Goal: Task Accomplishment & Management: Use online tool/utility

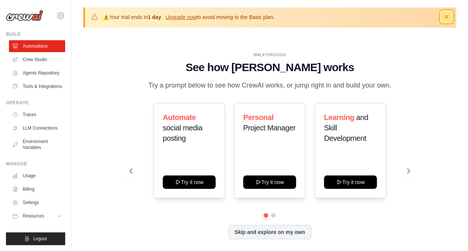
click at [446, 21] on button "Dismiss" at bounding box center [446, 17] width 12 height 12
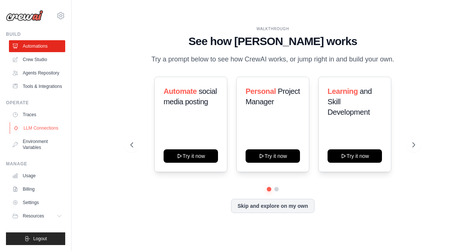
click at [34, 131] on link "LLM Connections" at bounding box center [38, 128] width 56 height 12
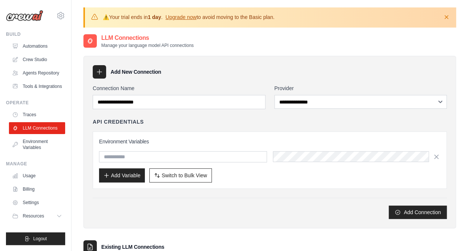
scroll to position [37, 0]
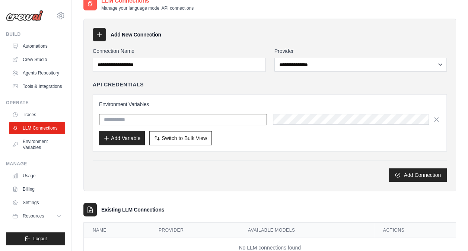
click at [146, 122] on input "text" at bounding box center [183, 119] width 168 height 11
click at [330, 111] on div "Environment Variables Add Variable Switch to Bulk View Switch to Table View" at bounding box center [269, 123] width 341 height 45
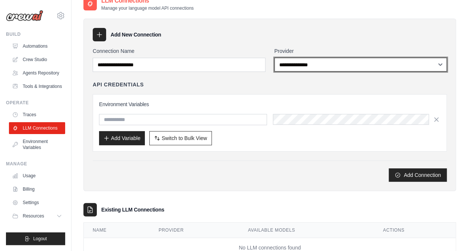
click at [302, 67] on select "**********" at bounding box center [360, 65] width 173 height 14
select select "******"
click at [274, 58] on select "**********" at bounding box center [360, 65] width 173 height 14
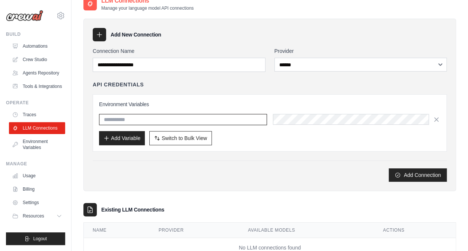
click at [145, 119] on input "text" at bounding box center [183, 119] width 168 height 11
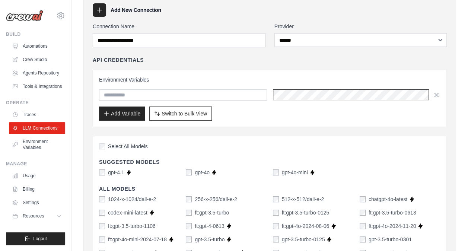
scroll to position [25, 0]
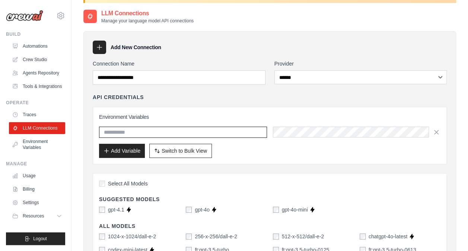
click at [131, 134] on input "text" at bounding box center [183, 132] width 168 height 11
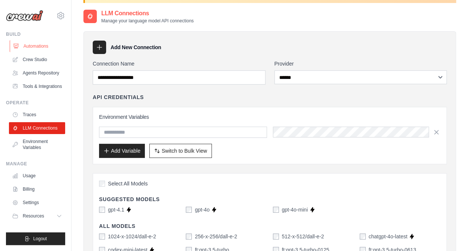
click at [36, 43] on link "Automations" at bounding box center [38, 46] width 56 height 12
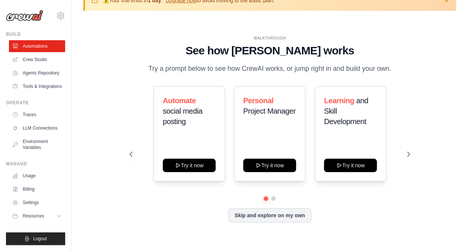
scroll to position [26, 0]
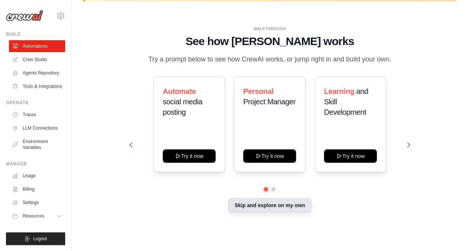
click at [269, 208] on button "Skip and explore on my own" at bounding box center [269, 205] width 83 height 14
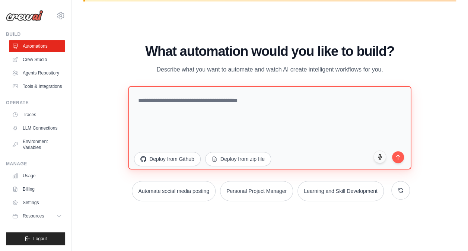
click at [190, 100] on textarea at bounding box center [269, 127] width 283 height 83
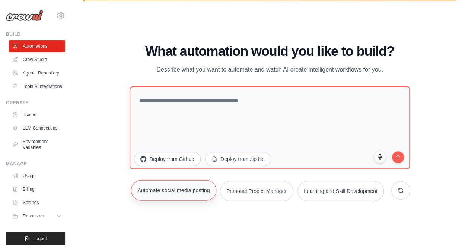
click at [169, 193] on button "Automate social media posting" at bounding box center [173, 190] width 85 height 20
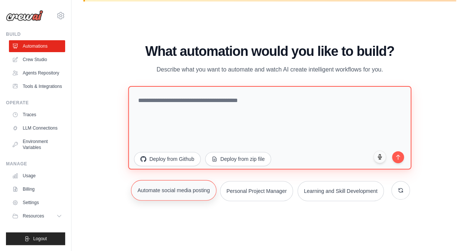
type textarea "**********"
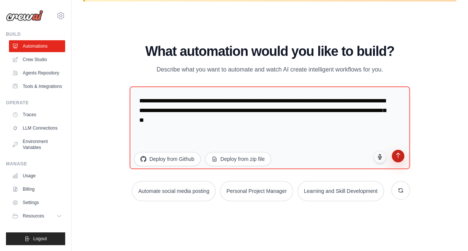
click at [399, 155] on icon "submit" at bounding box center [398, 155] width 6 height 6
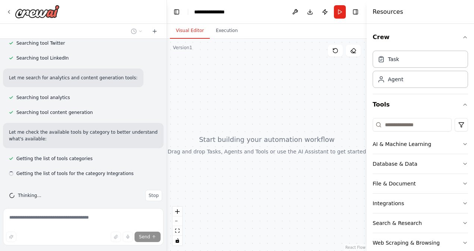
scroll to position [255, 0]
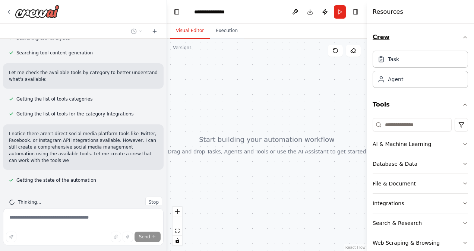
click at [459, 41] on button "Crew" at bounding box center [419, 37] width 95 height 21
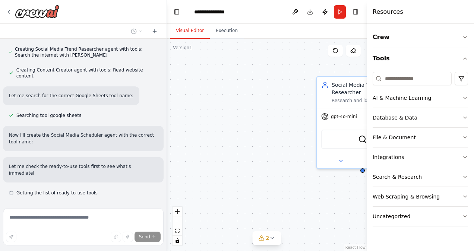
scroll to position [543, 0]
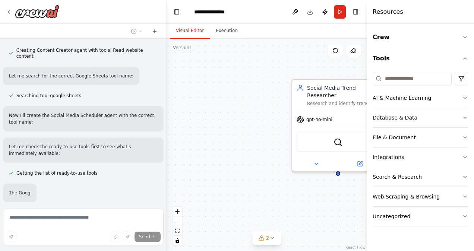
drag, startPoint x: 292, startPoint y: 150, endPoint x: 267, endPoint y: 153, distance: 24.8
click at [267, 153] on div "Social Media Trend Researcher Research and identify trending topics, hashtags, …" at bounding box center [267, 145] width 200 height 212
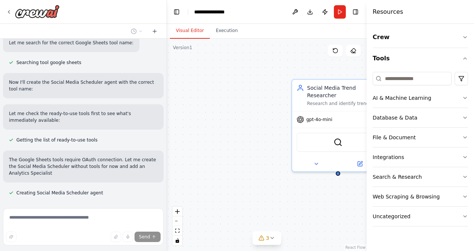
scroll to position [596, 0]
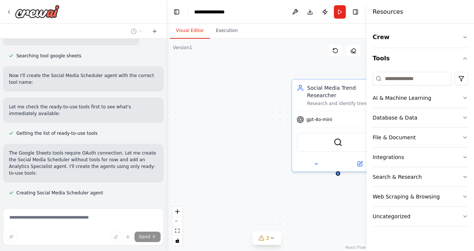
click at [251, 99] on div "Social Media Trend Researcher Research and identify trending topics, hashtags, …" at bounding box center [267, 145] width 200 height 212
click at [164, 45] on div at bounding box center [165, 125] width 3 height 251
click at [216, 117] on div "Social Media Trend Researcher Research and identify trending topics, hashtags, …" at bounding box center [267, 145] width 200 height 212
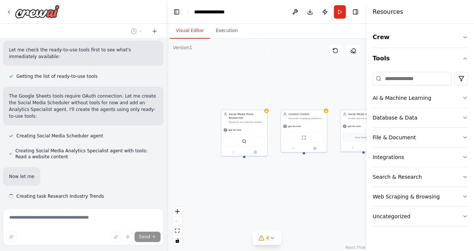
scroll to position [656, 0]
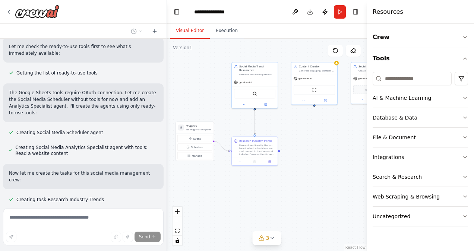
drag, startPoint x: 337, startPoint y: 167, endPoint x: 313, endPoint y: 125, distance: 48.5
click at [313, 125] on div ".deletable-edge-delete-btn { width: 20px; height: 20px; border: 0px solid #ffff…" at bounding box center [267, 145] width 200 height 212
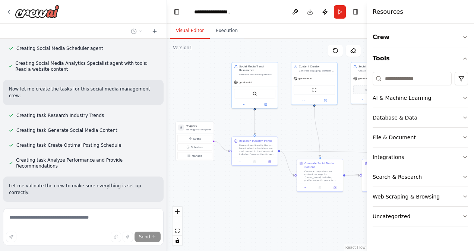
scroll to position [758, 0]
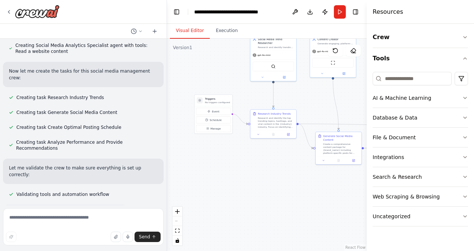
drag, startPoint x: 248, startPoint y: 211, endPoint x: 265, endPoint y: 171, distance: 43.7
click at [265, 172] on div ".deletable-edge-delete-btn { width: 20px; height: 20px; border: 0px solid #ffff…" at bounding box center [267, 145] width 200 height 212
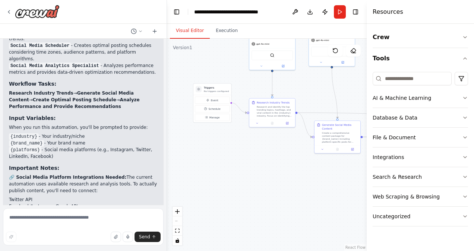
scroll to position [1083, 0]
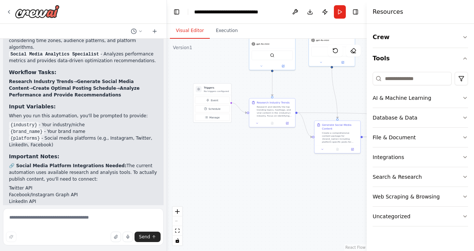
drag, startPoint x: 88, startPoint y: 113, endPoint x: 42, endPoint y: 107, distance: 46.6
click at [42, 162] on p "🔗 Social Media Platform Integrations Needed: The current automation uses availa…" at bounding box center [83, 172] width 149 height 20
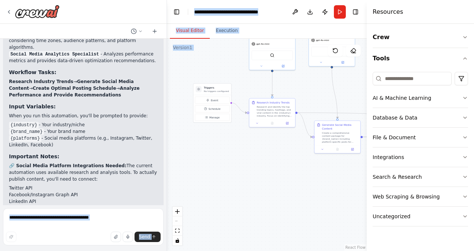
drag, startPoint x: 42, startPoint y: 107, endPoint x: -1, endPoint y: 125, distance: 46.9
click at [0, 125] on html "Create a crew that schedules and publishes social media content across multiple…" at bounding box center [237, 125] width 474 height 251
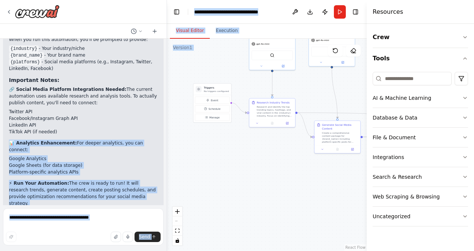
scroll to position [1169, 0]
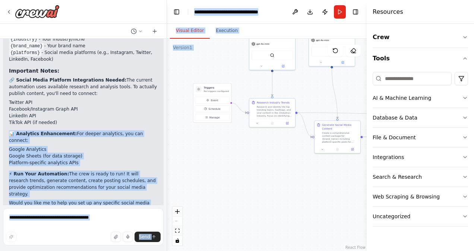
click at [124, 134] on div "Social Media Management Automation Created! 🚀 I've successfully created a compr…" at bounding box center [83, 38] width 160 height 361
click at [41, 171] on strong "⚡ Run Your Automation:" at bounding box center [39, 173] width 60 height 5
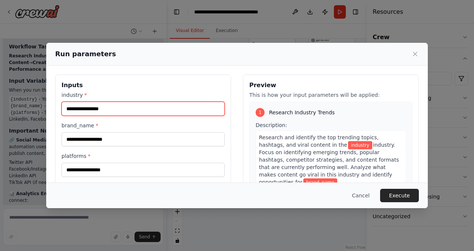
click at [128, 109] on input "industry *" at bounding box center [142, 109] width 163 height 14
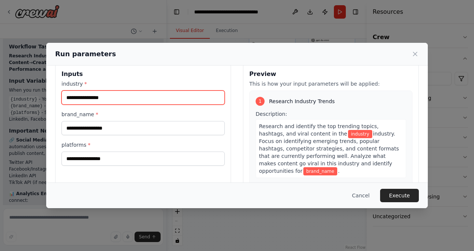
scroll to position [0, 0]
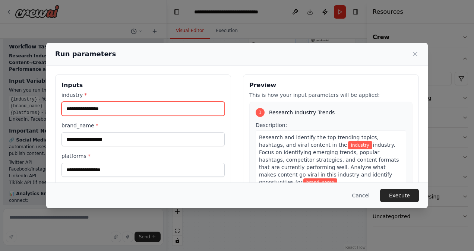
click at [89, 110] on input "industry *" at bounding box center [142, 109] width 163 height 14
type input "*********"
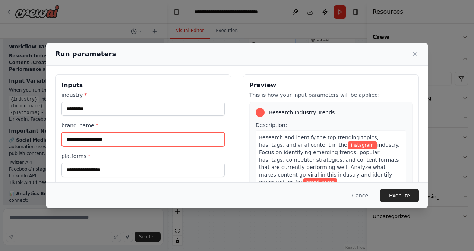
click at [108, 140] on input "brand_name *" at bounding box center [142, 139] width 163 height 14
type input "*****"
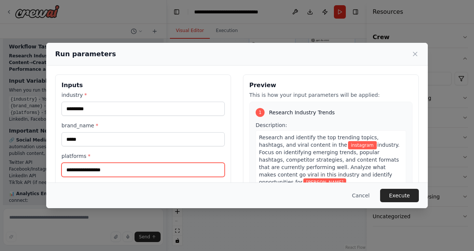
click at [83, 169] on input "platforms *" at bounding box center [142, 170] width 163 height 14
type input "*********"
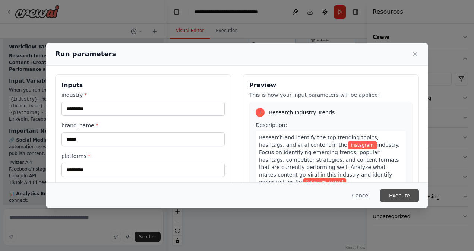
click at [416, 198] on button "Execute" at bounding box center [399, 195] width 39 height 13
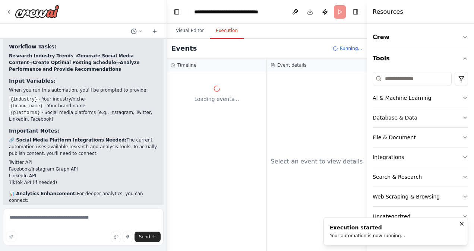
click at [369, 233] on div "Your automation is now running..." at bounding box center [367, 236] width 75 height 6
click at [182, 31] on button "Visual Editor" at bounding box center [190, 31] width 40 height 16
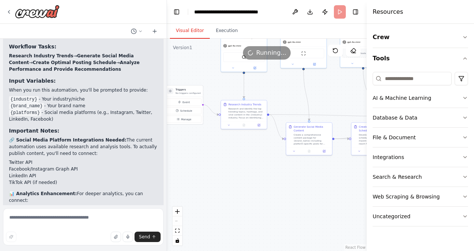
drag, startPoint x: 288, startPoint y: 162, endPoint x: 255, endPoint y: 163, distance: 33.1
click at [257, 162] on div ".deletable-edge-delete-btn { width: 20px; height: 20px; border: 0px solid #ffff…" at bounding box center [267, 145] width 200 height 212
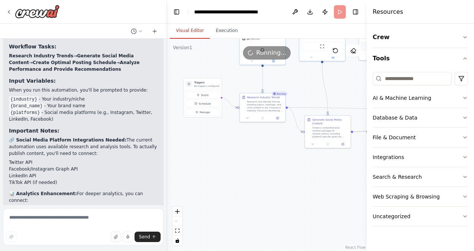
drag, startPoint x: 212, startPoint y: 191, endPoint x: 235, endPoint y: 185, distance: 23.3
click at [235, 185] on div ".deletable-edge-delete-btn { width: 20px; height: 20px; border: 0px solid #ffff…" at bounding box center [267, 145] width 200 height 212
click at [197, 89] on div "Triggers No triggers configured" at bounding box center [203, 85] width 38 height 12
click at [220, 25] on button "Execution" at bounding box center [227, 31] width 34 height 16
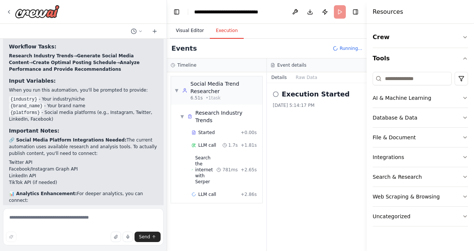
click at [186, 30] on button "Visual Editor" at bounding box center [190, 31] width 40 height 16
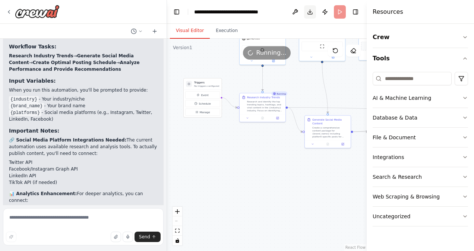
click at [309, 13] on button "Download" at bounding box center [310, 11] width 12 height 13
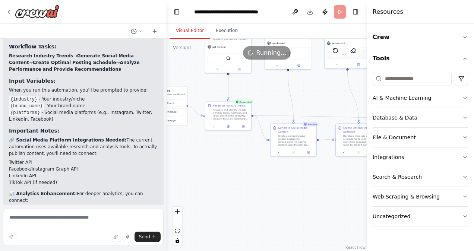
drag, startPoint x: 246, startPoint y: 175, endPoint x: 212, endPoint y: 182, distance: 35.1
click at [212, 182] on div ".deletable-edge-delete-btn { width: 20px; height: 20px; border: 0px solid #ffff…" at bounding box center [267, 145] width 200 height 212
click at [256, 187] on div ".deletable-edge-delete-btn { width: 20px; height: 20px; border: 0px solid #ffff…" at bounding box center [267, 145] width 200 height 212
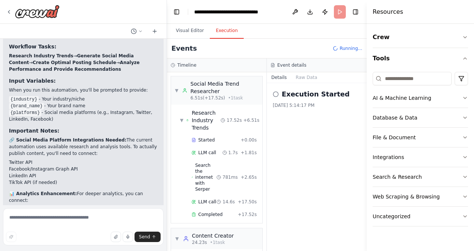
click at [224, 30] on button "Execution" at bounding box center [227, 31] width 34 height 16
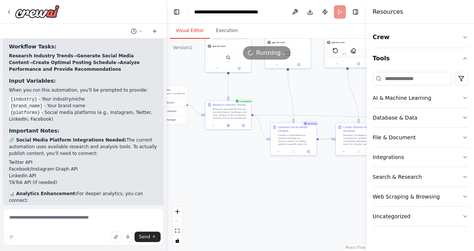
click at [182, 32] on button "Visual Editor" at bounding box center [190, 31] width 40 height 16
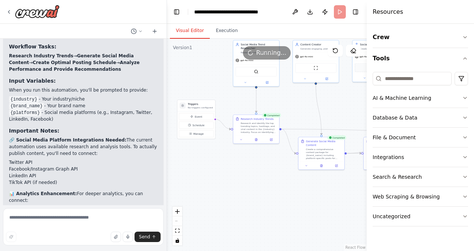
drag, startPoint x: 351, startPoint y: 203, endPoint x: 333, endPoint y: 205, distance: 18.3
click at [379, 216] on div "Create a crew that schedules and publishes social media content across multiple…" at bounding box center [237, 125] width 474 height 251
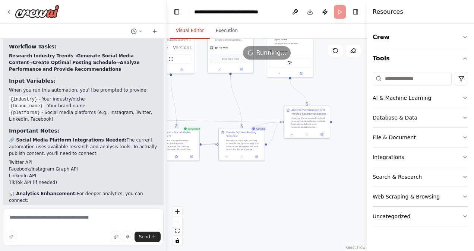
drag, startPoint x: 287, startPoint y: 169, endPoint x: 141, endPoint y: 161, distance: 145.4
click at [141, 161] on div "Create a crew that schedules and publishes social media content across multiple…" at bounding box center [237, 125] width 474 height 251
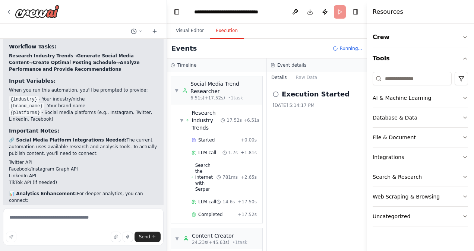
click at [224, 28] on button "Execution" at bounding box center [227, 31] width 34 height 16
click at [226, 89] on div "Social Media Trend Researcher" at bounding box center [224, 87] width 68 height 15
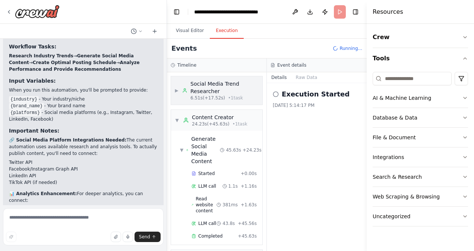
click at [211, 90] on div "Social Media Trend Researcher" at bounding box center [224, 87] width 68 height 15
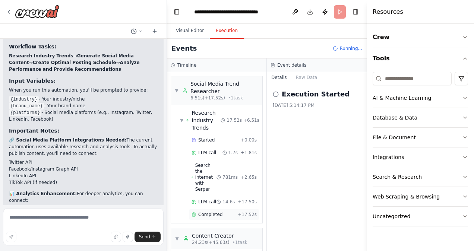
click at [216, 211] on span "Completed" at bounding box center [210, 214] width 24 height 6
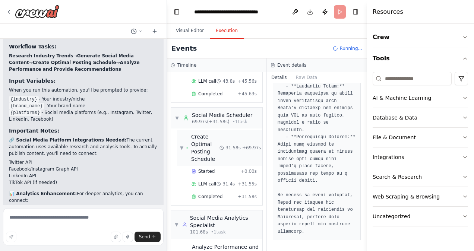
scroll to position [327, 0]
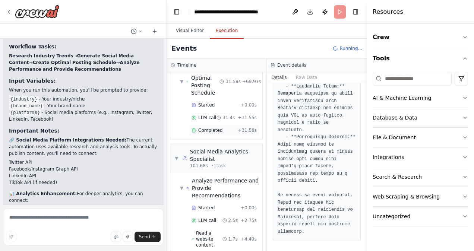
click at [212, 127] on span "Completed" at bounding box center [210, 130] width 24 height 6
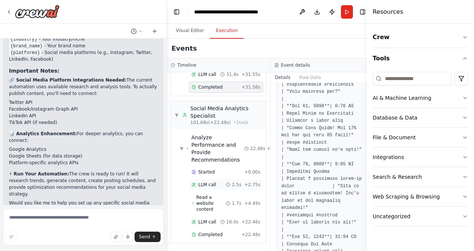
scroll to position [365, 0]
click at [202, 231] on span "Completed" at bounding box center [210, 234] width 24 height 6
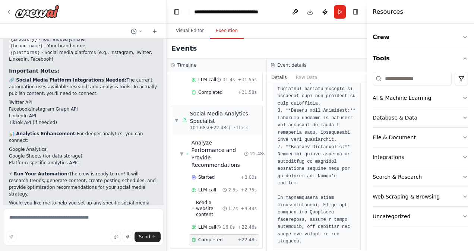
scroll to position [1222, 0]
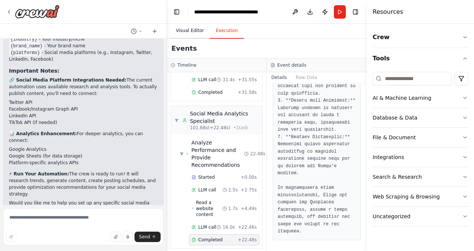
click at [190, 31] on button "Visual Editor" at bounding box center [190, 31] width 40 height 16
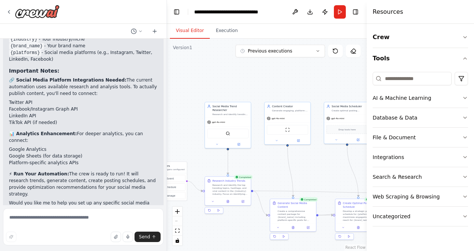
drag, startPoint x: 270, startPoint y: 199, endPoint x: 372, endPoint y: 267, distance: 122.7
click at [372, 251] on html "Create a crew that schedules and publishes social media content across multiple…" at bounding box center [237, 125] width 474 height 251
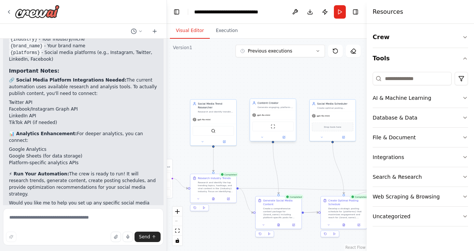
click at [272, 103] on div "Content Creator" at bounding box center [275, 103] width 36 height 4
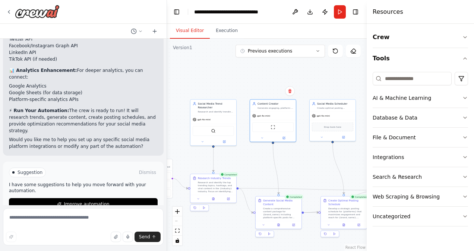
scroll to position [1106, 0]
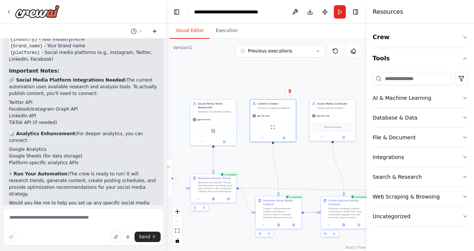
click at [155, 32] on icon at bounding box center [155, 31] width 6 height 6
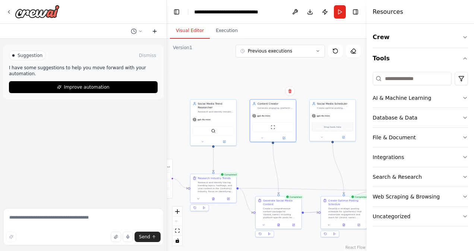
scroll to position [0, 0]
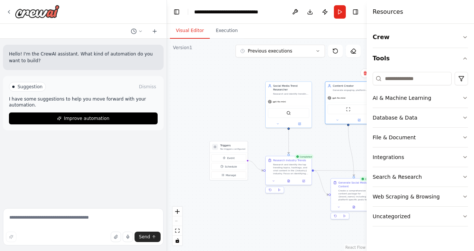
drag, startPoint x: 226, startPoint y: 239, endPoint x: 302, endPoint y: 222, distance: 77.2
click at [302, 222] on div ".deletable-edge-delete-btn { width: 20px; height: 20px; border: 0px solid #ffff…" at bounding box center [267, 145] width 200 height 212
click at [211, 87] on div ".deletable-edge-delete-btn { width: 20px; height: 20px; border: 0px solid #ffff…" at bounding box center [267, 145] width 200 height 212
click at [10, 8] on div at bounding box center [33, 11] width 54 height 13
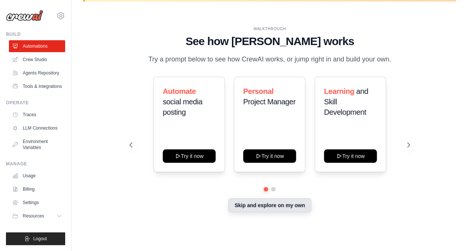
click at [258, 201] on button "Skip and explore on my own" at bounding box center [269, 205] width 83 height 14
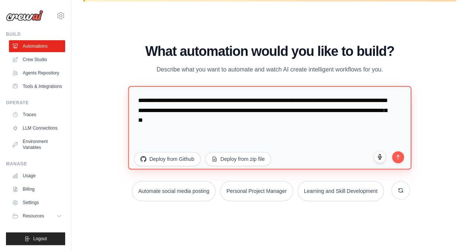
drag, startPoint x: 265, startPoint y: 122, endPoint x: 34, endPoint y: 95, distance: 232.8
click at [34, 95] on body "[EMAIL_ADDRESS][DOMAIN_NAME] Settings Build Automations" at bounding box center [234, 112] width 468 height 277
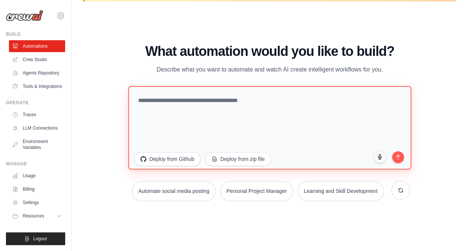
paste textarea "**********"
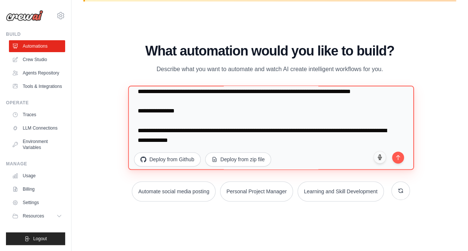
scroll to position [261, 0]
type textarea "**********"
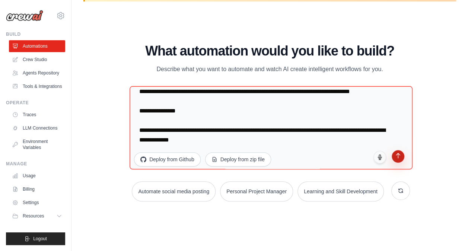
click at [397, 153] on icon "submit" at bounding box center [398, 155] width 4 height 5
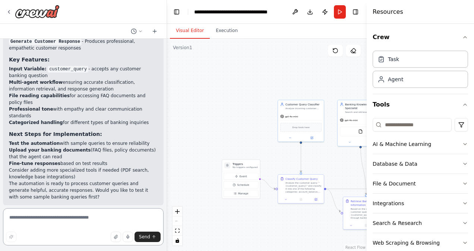
scroll to position [940, 0]
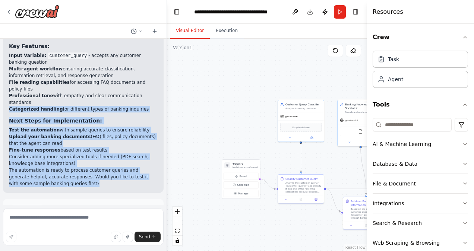
drag, startPoint x: 52, startPoint y: 127, endPoint x: 5, endPoint y: 55, distance: 86.3
click at [5, 55] on div "✅ Banking Customer Query Resolution Agent Created! I've successfully built your…" at bounding box center [83, 44] width 160 height 296
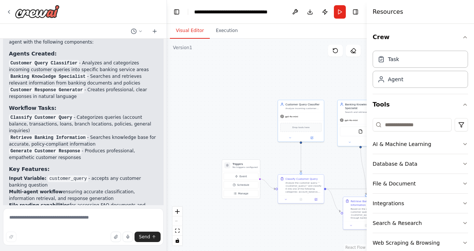
scroll to position [829, 0]
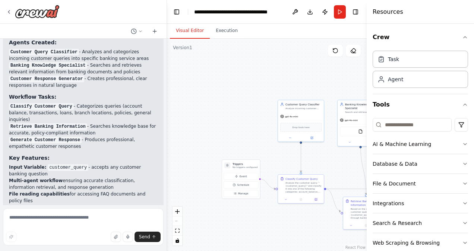
drag, startPoint x: 51, startPoint y: 105, endPoint x: 7, endPoint y: 48, distance: 71.6
click at [7, 48] on div "✅ Banking Customer Query Resolution Agent Created! I've successfully built your…" at bounding box center [83, 156] width 160 height 296
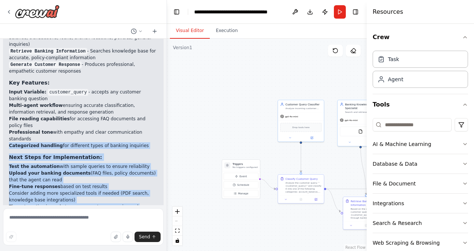
scroll to position [940, 0]
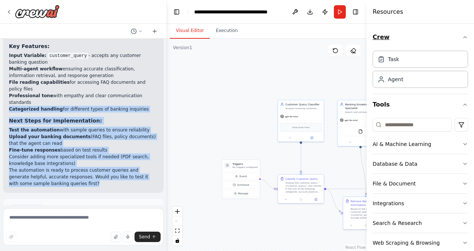
click at [462, 37] on icon "button" at bounding box center [465, 37] width 6 height 6
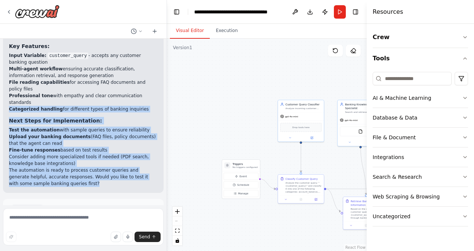
click at [281, 70] on div ".deletable-edge-delete-btn { width: 20px; height: 20px; border: 0px solid #ffff…" at bounding box center [267, 145] width 200 height 212
click at [69, 238] on span "Run Automation" at bounding box center [87, 241] width 36 height 6
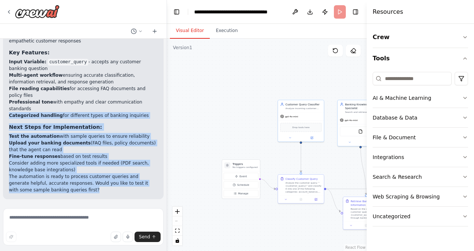
scroll to position [881, 0]
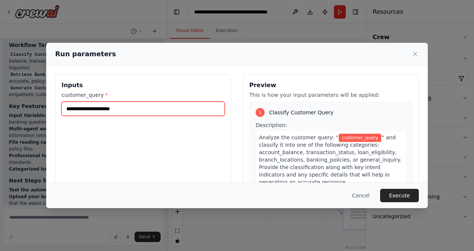
click at [103, 110] on input "customer_query *" at bounding box center [142, 109] width 163 height 14
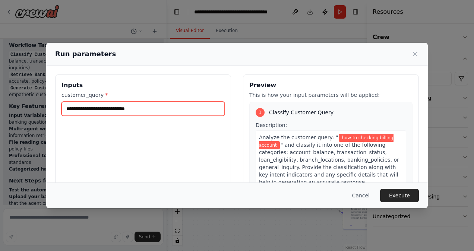
type input "**********"
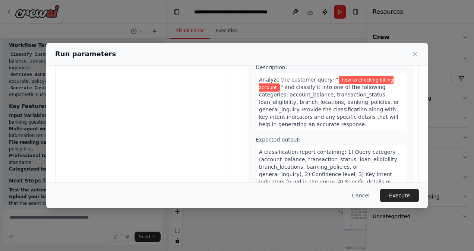
scroll to position [77, 0]
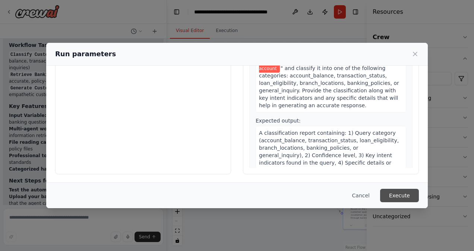
click at [400, 198] on button "Execute" at bounding box center [399, 195] width 39 height 13
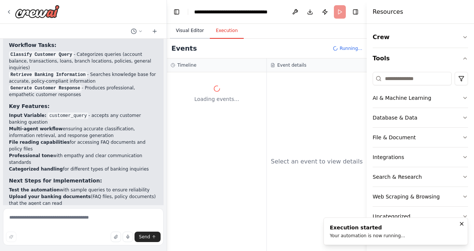
click at [194, 33] on button "Visual Editor" at bounding box center [190, 31] width 40 height 16
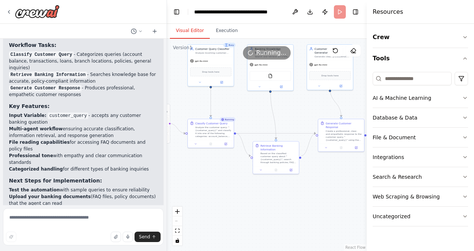
drag, startPoint x: 315, startPoint y: 226, endPoint x: 224, endPoint y: 171, distance: 105.9
click at [224, 171] on div ".deletable-edge-delete-btn { width: 20px; height: 20px; border: 0px solid #ffff…" at bounding box center [267, 145] width 200 height 212
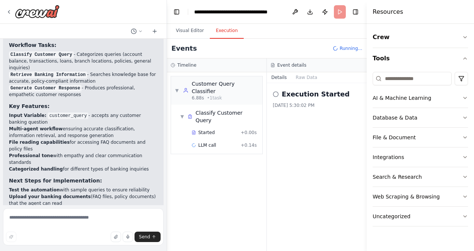
click at [229, 34] on button "Execution" at bounding box center [227, 31] width 34 height 16
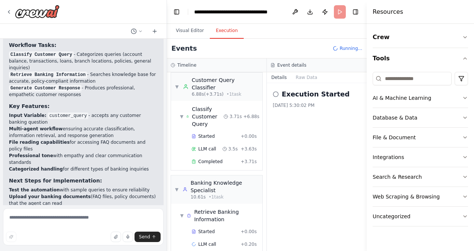
scroll to position [4, 0]
click at [219, 158] on span "Completed" at bounding box center [210, 161] width 24 height 6
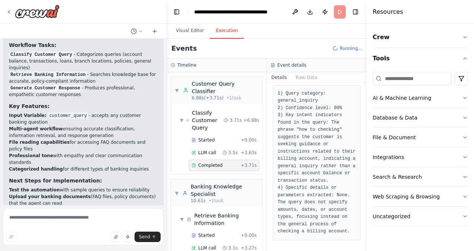
scroll to position [0, 0]
click at [175, 87] on span "▼" at bounding box center [177, 90] width 4 height 6
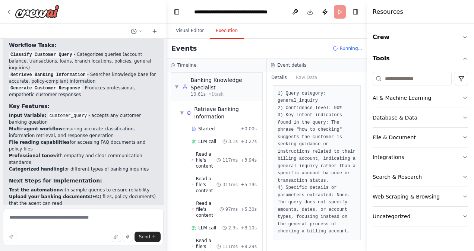
scroll to position [43, 0]
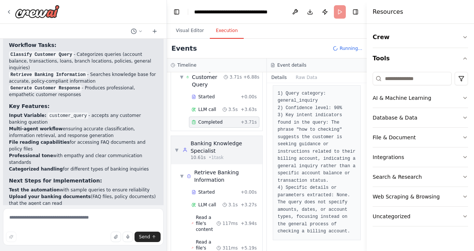
click at [178, 147] on span "▼" at bounding box center [177, 150] width 4 height 6
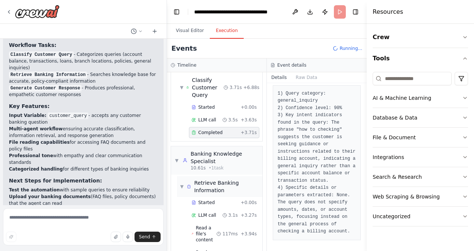
scroll to position [0, 0]
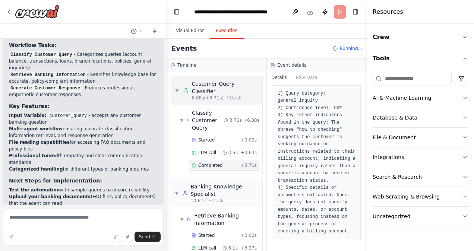
click at [178, 89] on div "▼ Customer Query Classifier 6.88s (+3.71s) • 1 task" at bounding box center [217, 90] width 84 height 21
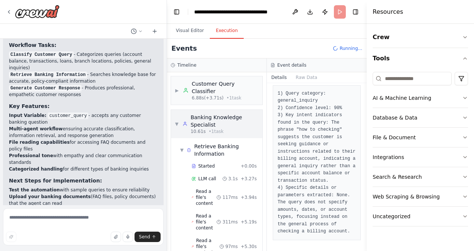
click at [176, 121] on span "▼" at bounding box center [177, 124] width 4 height 6
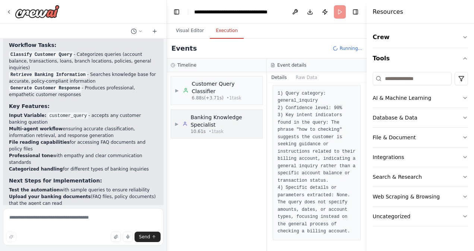
click at [174, 118] on div "▶ Banking Knowledge Specialist 10.61s • 1 task" at bounding box center [216, 124] width 91 height 28
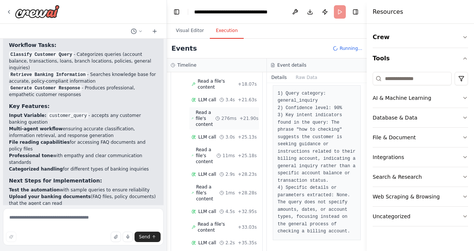
scroll to position [510, 0]
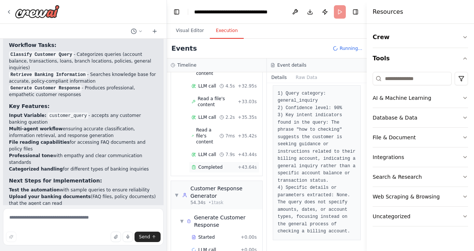
click at [205, 162] on div "Completed + 43.64s" at bounding box center [224, 167] width 70 height 11
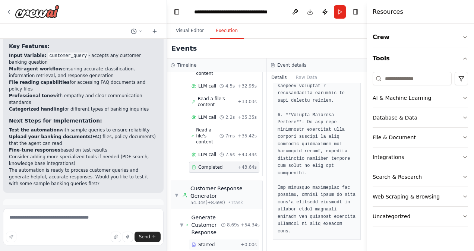
scroll to position [530, 0]
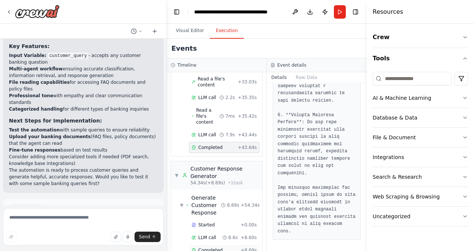
click at [211, 247] on span "Completed" at bounding box center [210, 250] width 24 height 6
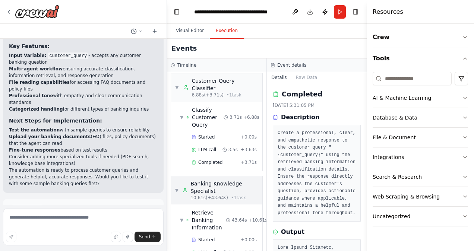
scroll to position [0, 0]
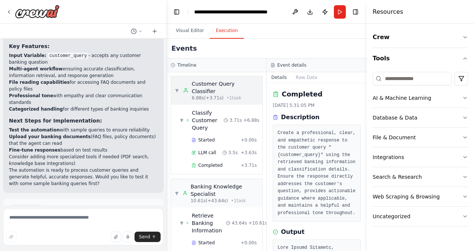
click at [174, 88] on div "▼ Customer Query Classifier 6.88s (+3.71s) • 1 task" at bounding box center [216, 90] width 91 height 28
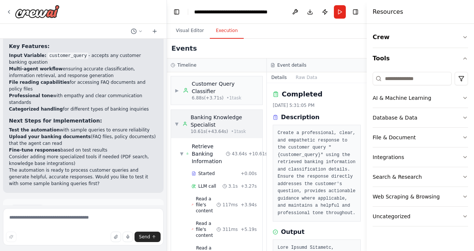
click at [175, 121] on span "▼" at bounding box center [177, 124] width 4 height 6
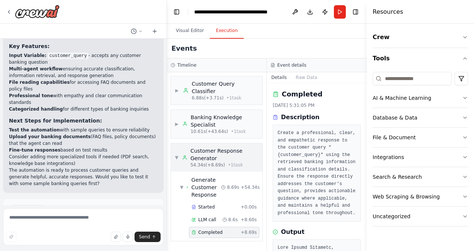
click at [180, 150] on div "▼ Customer Response Generator 54.34s (+8.69s) • 1 task" at bounding box center [217, 157] width 84 height 21
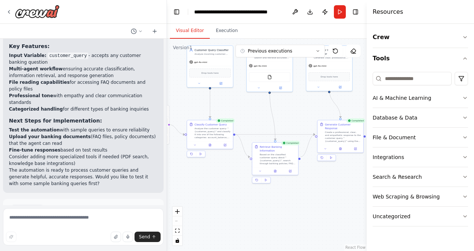
click at [190, 33] on button "Visual Editor" at bounding box center [190, 31] width 40 height 16
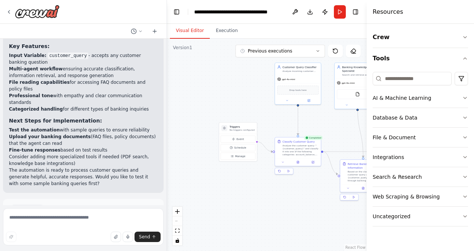
drag, startPoint x: 281, startPoint y: 114, endPoint x: 354, endPoint y: 120, distance: 73.2
click at [370, 130] on div "Title name: Automated Customer Query Resolution Agent Problem Statement: Bank c…" at bounding box center [237, 125] width 474 height 251
click at [62, 235] on button "Improve automation" at bounding box center [83, 241] width 149 height 12
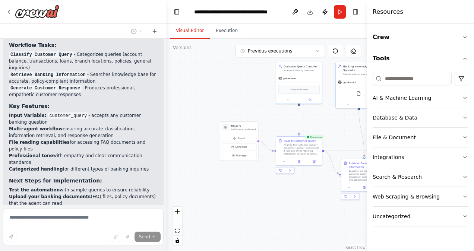
scroll to position [909, 0]
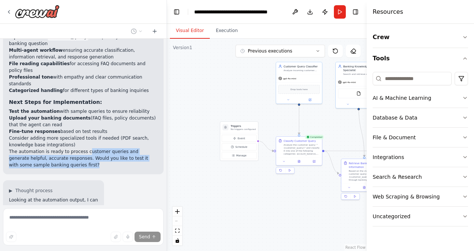
drag, startPoint x: 80, startPoint y: 115, endPoint x: 92, endPoint y: 112, distance: 12.1
click at [92, 112] on div "✅ Banking Customer Query Resolution Agent Created! I've successfully built your…" at bounding box center [83, 26] width 149 height 284
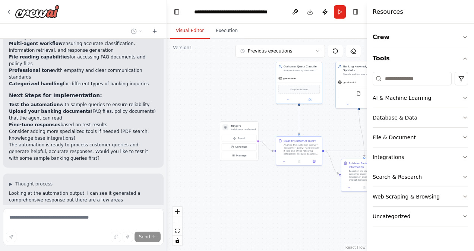
drag, startPoint x: 92, startPoint y: 112, endPoint x: 74, endPoint y: 77, distance: 40.3
click at [74, 128] on li "Consider adding more specialized tools if needed (PDF search, knowledge base in…" at bounding box center [83, 134] width 149 height 13
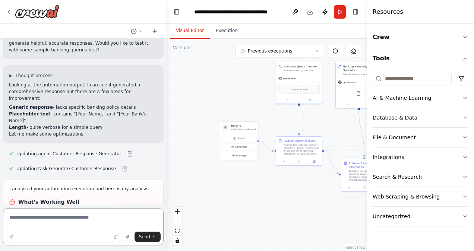
scroll to position [1057, 0]
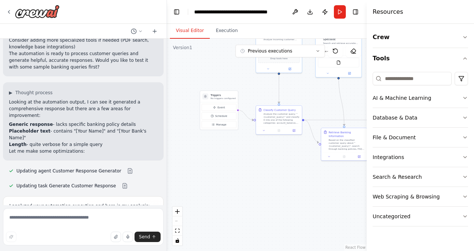
drag, startPoint x: 323, startPoint y: 199, endPoint x: 303, endPoint y: 168, distance: 36.9
click at [303, 168] on div ".deletable-edge-delete-btn { width: 20px; height: 20px; border: 0px solid #ffff…" at bounding box center [267, 145] width 200 height 212
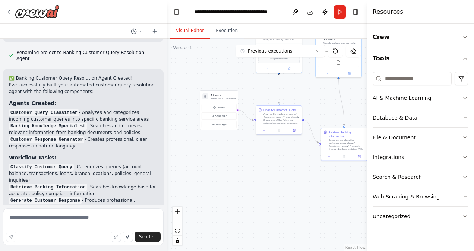
scroll to position [737, 0]
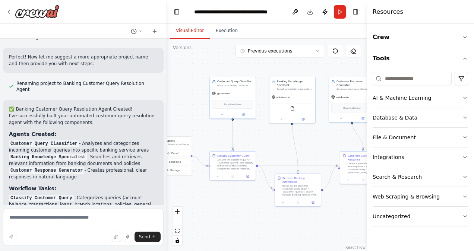
drag, startPoint x: 287, startPoint y: 189, endPoint x: 194, endPoint y: 237, distance: 104.1
click at [194, 237] on div ".deletable-edge-delete-btn { width: 20px; height: 20px; border: 0px solid #ffff…" at bounding box center [267, 145] width 200 height 212
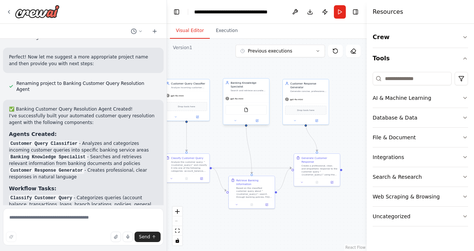
click at [246, 110] on div "FileReadTool" at bounding box center [245, 110] width 41 height 10
click at [257, 120] on icon at bounding box center [257, 121] width 2 height 2
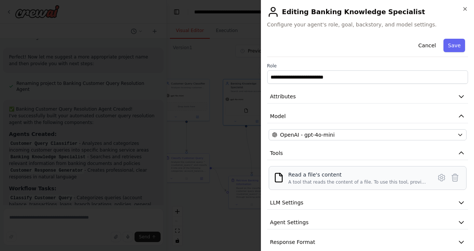
click at [325, 177] on div "Read a file's content" at bounding box center [357, 174] width 139 height 7
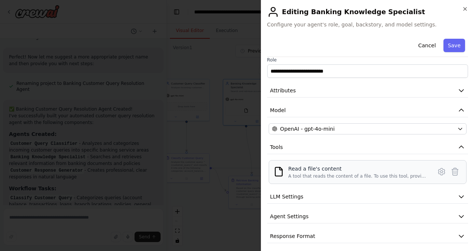
scroll to position [9, 0]
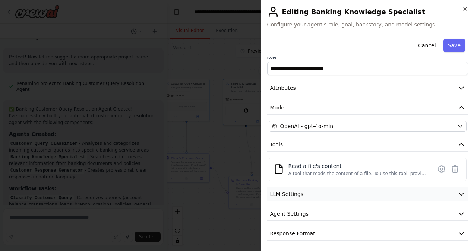
click at [304, 192] on button "LLM Settings" at bounding box center [367, 194] width 201 height 14
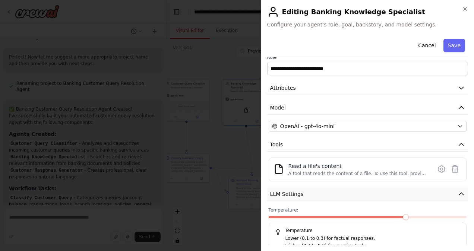
scroll to position [62, 0]
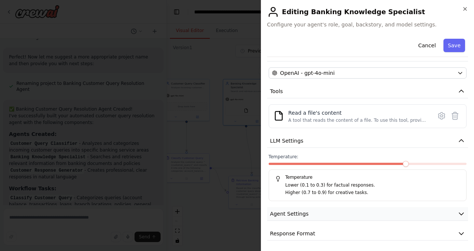
click at [295, 217] on button "Agent Settings" at bounding box center [367, 214] width 201 height 14
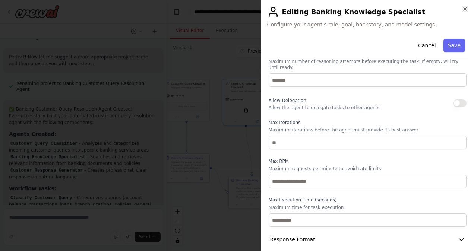
scroll to position [0, 0]
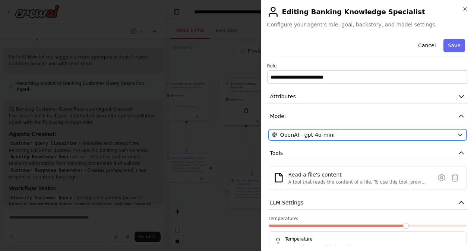
click at [352, 138] on button "OpenAI - gpt-4o-mini" at bounding box center [367, 134] width 198 height 11
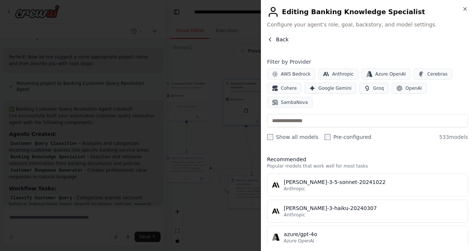
click at [269, 42] on button "Back" at bounding box center [278, 39] width 22 height 7
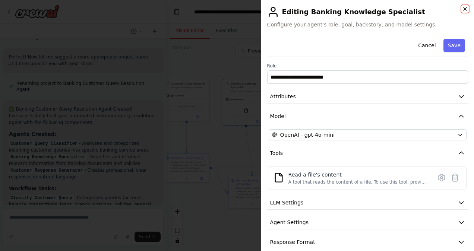
click at [465, 8] on icon "button" at bounding box center [464, 8] width 3 height 3
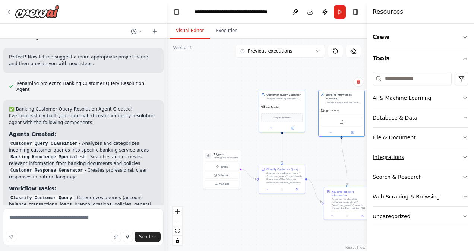
drag, startPoint x: 281, startPoint y: 143, endPoint x: 375, endPoint y: 155, distance: 95.3
click at [378, 153] on div "Title name: Automated Customer Query Resolution Agent Problem Statement: Bank c…" at bounding box center [237, 125] width 474 height 251
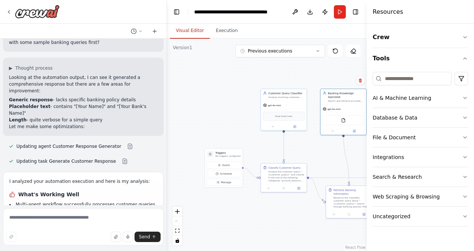
scroll to position [1184, 0]
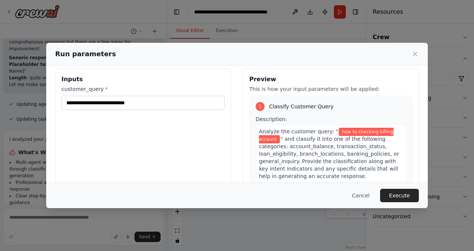
scroll to position [0, 0]
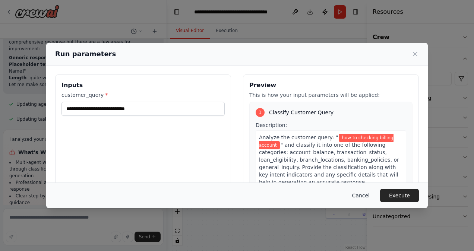
click at [363, 201] on button "Cancel" at bounding box center [360, 195] width 29 height 13
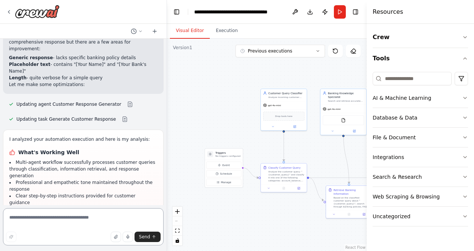
click at [39, 220] on textarea at bounding box center [83, 226] width 160 height 37
type textarea "**********"
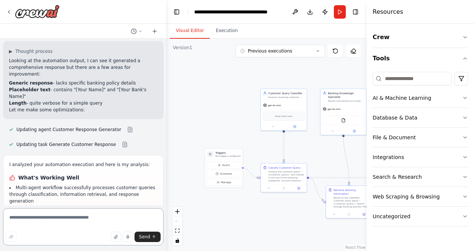
scroll to position [1271, 0]
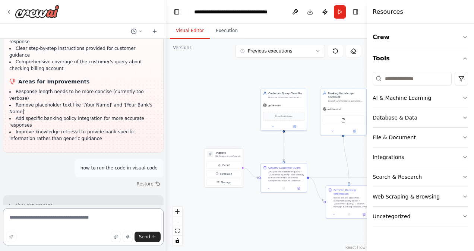
click at [20, 224] on textarea at bounding box center [83, 226] width 160 height 37
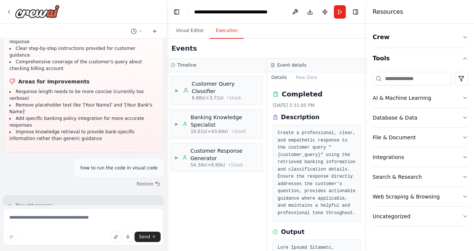
click at [221, 33] on button "Execution" at bounding box center [227, 31] width 34 height 16
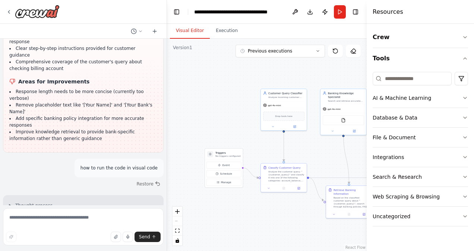
click at [181, 33] on button "Visual Editor" at bounding box center [190, 31] width 40 height 16
click at [225, 26] on button "Execution" at bounding box center [227, 31] width 34 height 16
click at [191, 32] on button "Visual Editor" at bounding box center [190, 31] width 40 height 16
click at [219, 27] on button "Execution" at bounding box center [227, 31] width 34 height 16
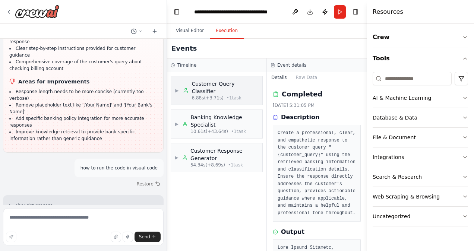
click at [177, 90] on div "▶ Customer Query Classifier 6.88s (+3.71s) • 1 task" at bounding box center [217, 90] width 84 height 21
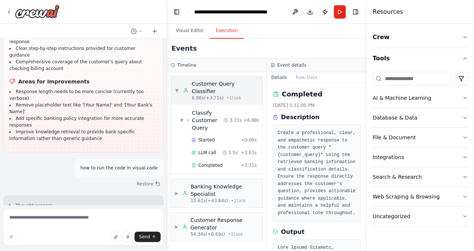
click at [177, 90] on div "▼ Customer Query Classifier 6.88s (+3.71s) • 1 task" at bounding box center [217, 90] width 84 height 21
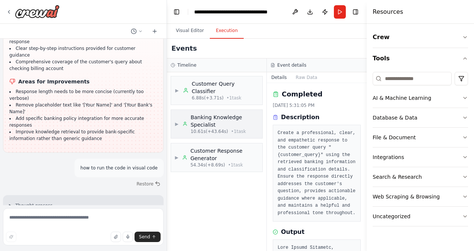
click at [175, 121] on span "▶" at bounding box center [177, 124] width 4 height 6
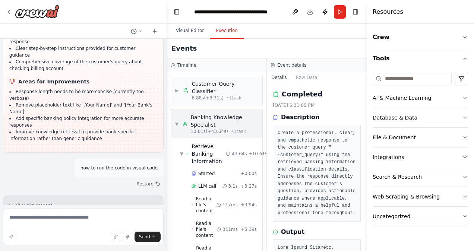
click at [175, 121] on span "▼" at bounding box center [177, 124] width 4 height 6
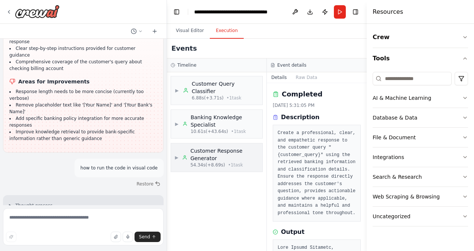
click at [178, 155] on span "▶" at bounding box center [177, 158] width 4 height 6
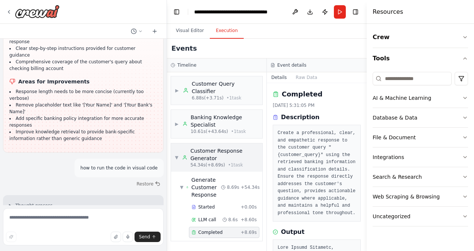
click at [180, 151] on div "▼ Customer Response Generator 54.34s (+8.69s) • 1 task" at bounding box center [217, 157] width 84 height 21
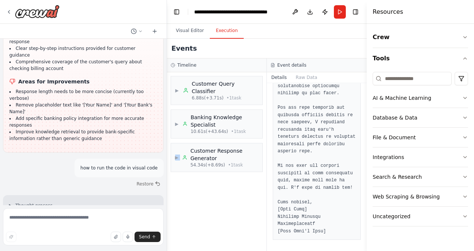
scroll to position [634, 0]
